Goal: Download file/media

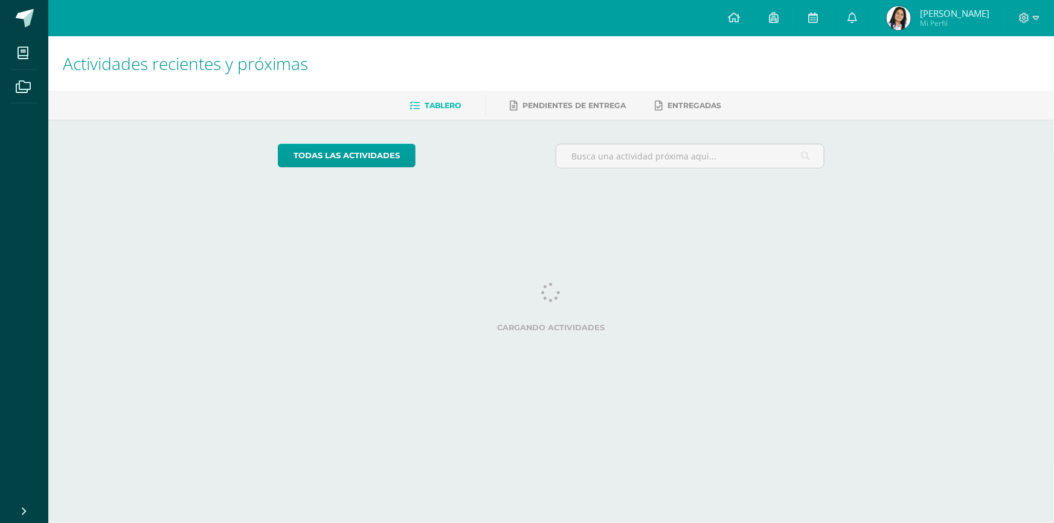
click at [1013, 6] on div at bounding box center [1030, 18] width 50 height 36
click at [1018, 7] on div at bounding box center [1030, 18] width 50 height 36
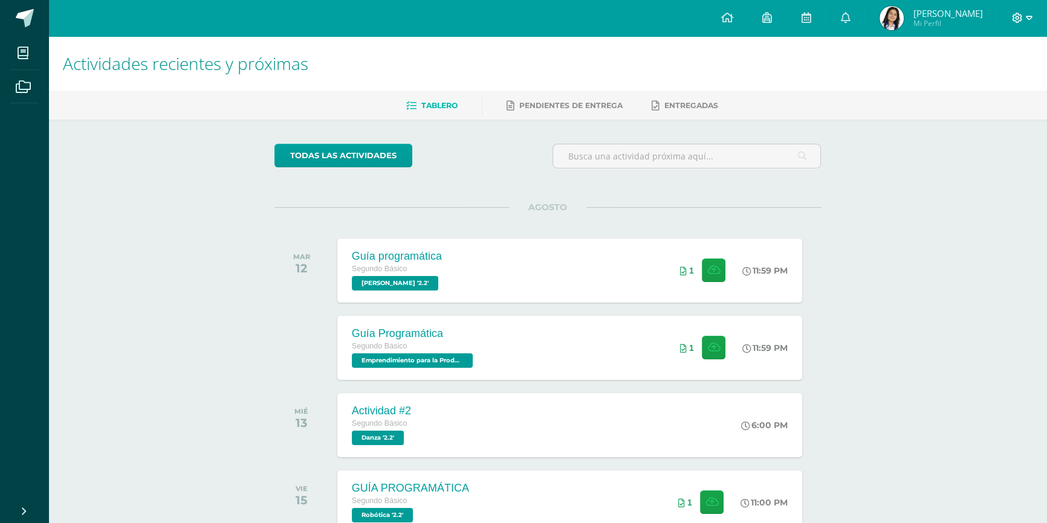
click at [1027, 19] on icon at bounding box center [1028, 18] width 7 height 11
click at [997, 79] on span "Cerrar sesión" at bounding box center [990, 82] width 54 height 11
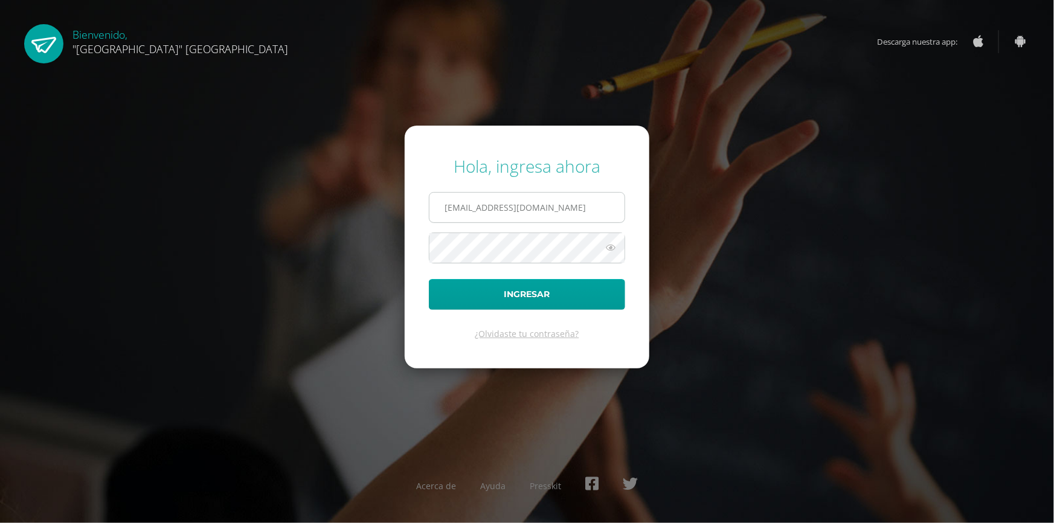
click at [462, 201] on input "24025@lasallechiquimula.edu.gt" at bounding box center [527, 208] width 195 height 30
type input "21024@lasallechiquimula.edu.gt"
click at [485, 277] on form "Hola, ingresa ahora 21024@lasallechiquimula.edu.gt Ingresar ¿Olvidaste tu contr…" at bounding box center [527, 247] width 245 height 243
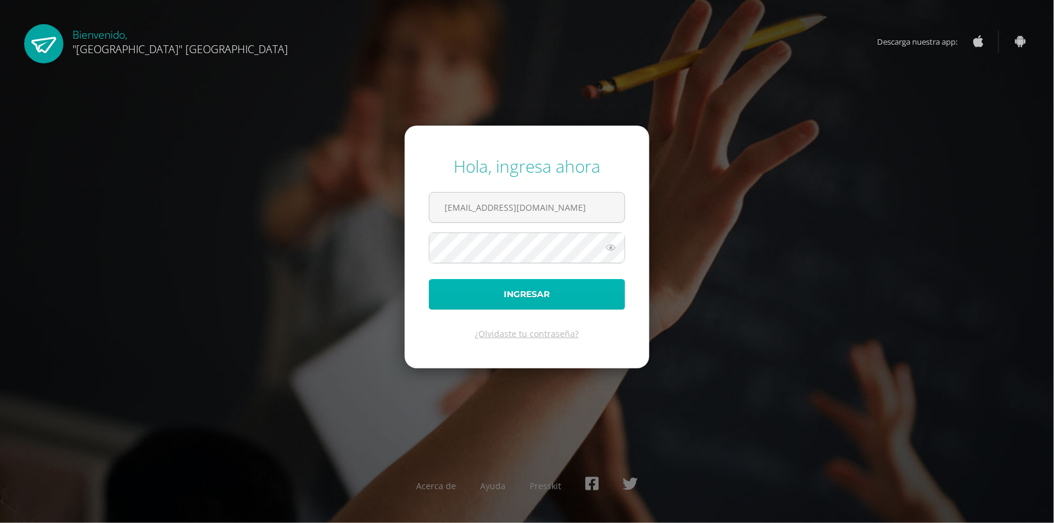
click at [479, 283] on button "Ingresar" at bounding box center [527, 294] width 196 height 31
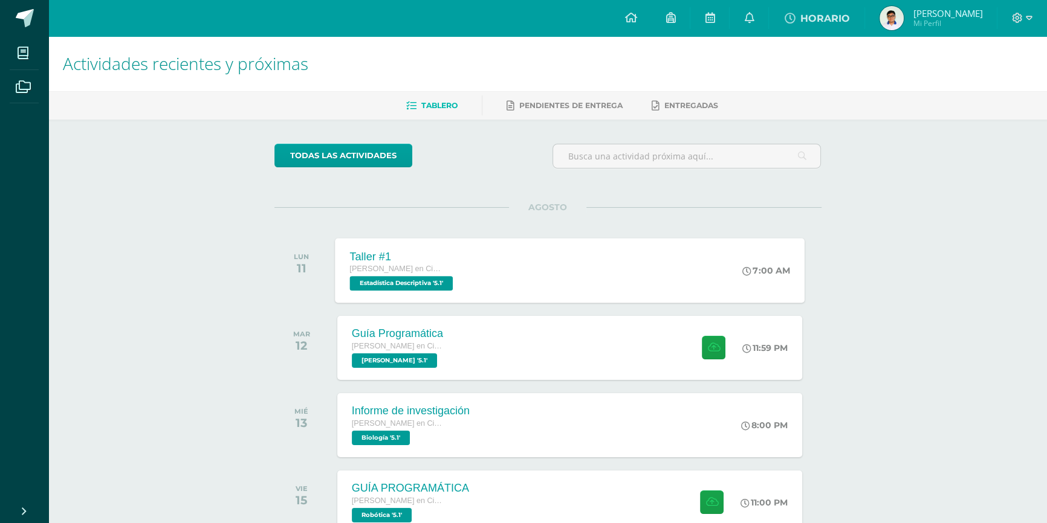
click at [407, 283] on span "Estadística Descriptiva '5.1'" at bounding box center [400, 283] width 103 height 15
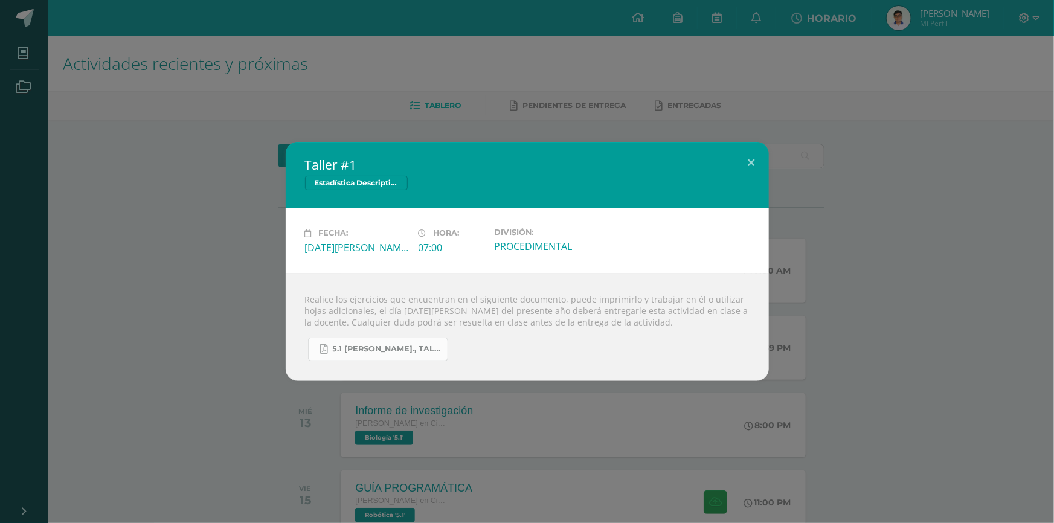
click at [339, 344] on span "5.1 [PERSON_NAME]., Taller #1 - Estadística.pdf" at bounding box center [387, 349] width 109 height 10
